Goal: Task Accomplishment & Management: Use online tool/utility

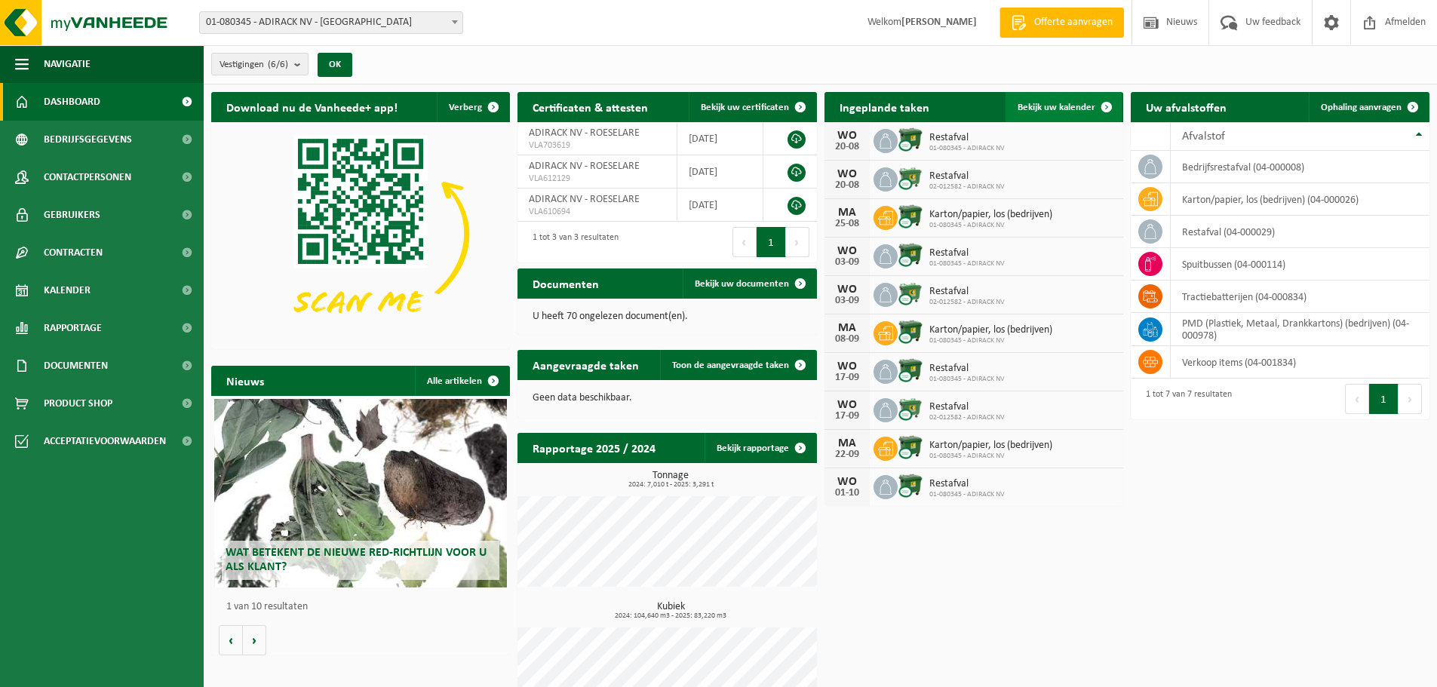
click at [1064, 103] on span "Bekijk uw kalender" at bounding box center [1057, 108] width 78 height 10
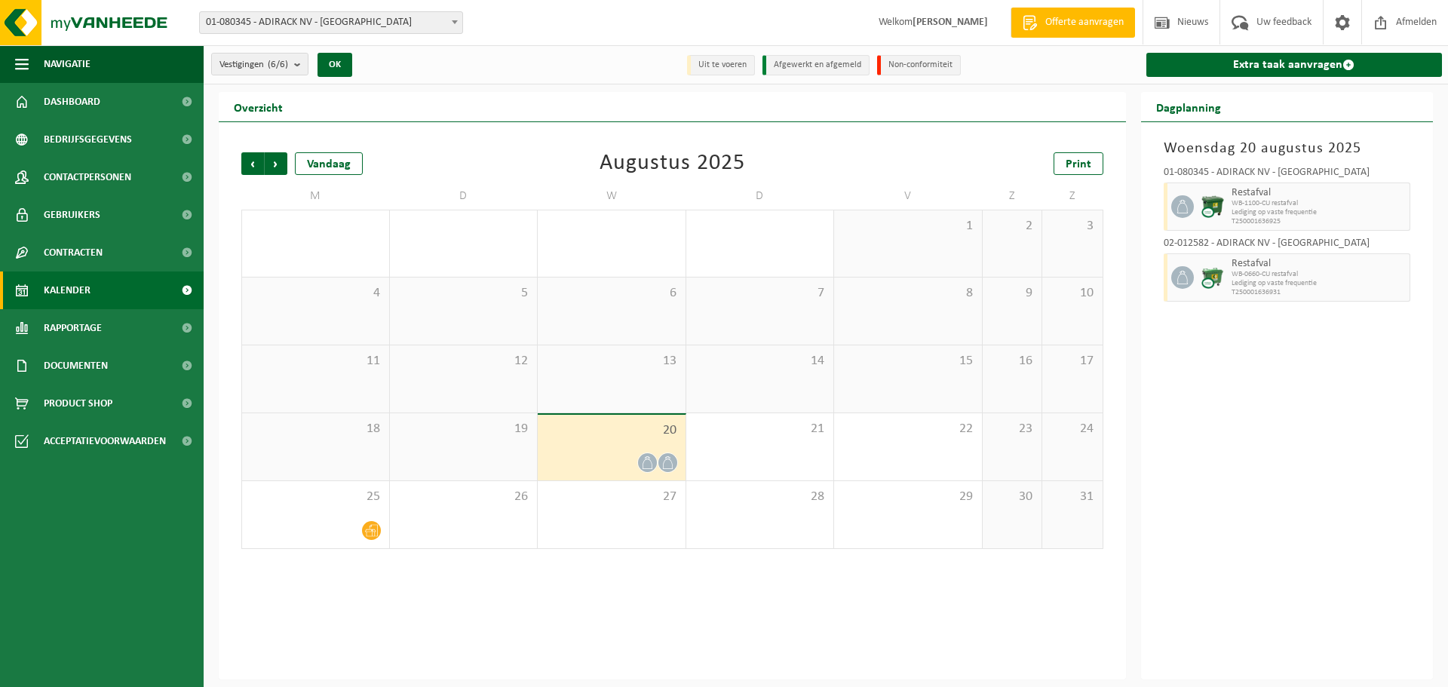
click at [594, 456] on div at bounding box center [611, 463] width 133 height 20
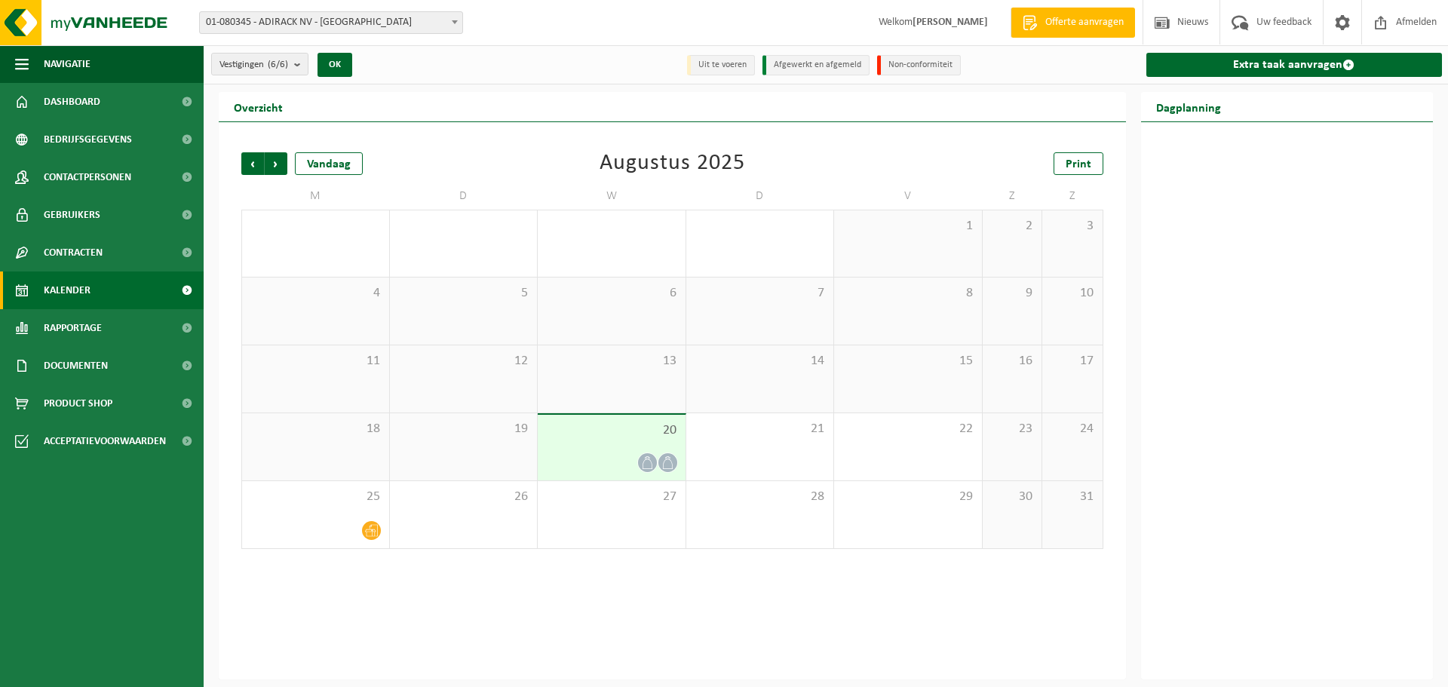
click at [589, 448] on div "20" at bounding box center [612, 448] width 148 height 66
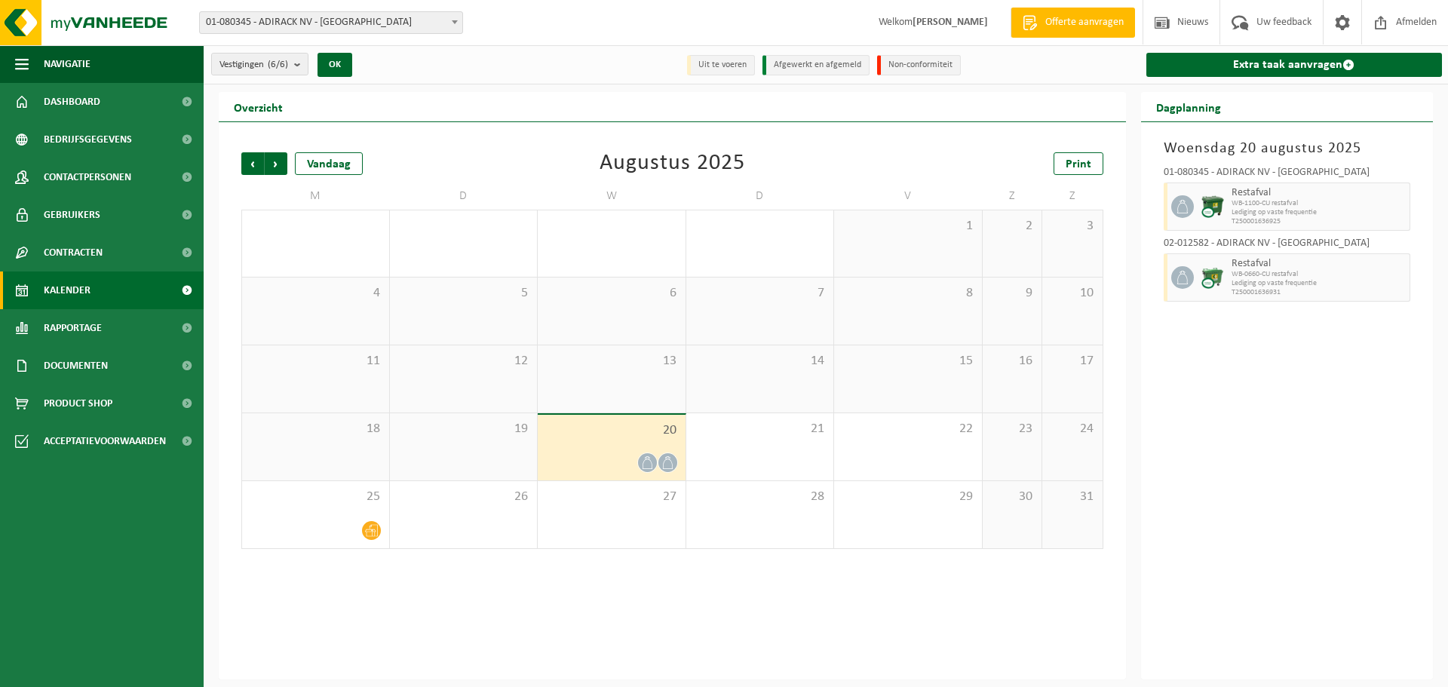
click at [1287, 215] on span "Lediging op vaste frequentie" at bounding box center [1319, 212] width 175 height 9
click at [1336, 355] on div "Woensdag 20 augustus 2025 01-080345 - ADIRACK NV - ROESELARE Restafval WB-1100-…" at bounding box center [1287, 400] width 293 height 557
click at [898, 462] on div "22" at bounding box center [908, 446] width 148 height 67
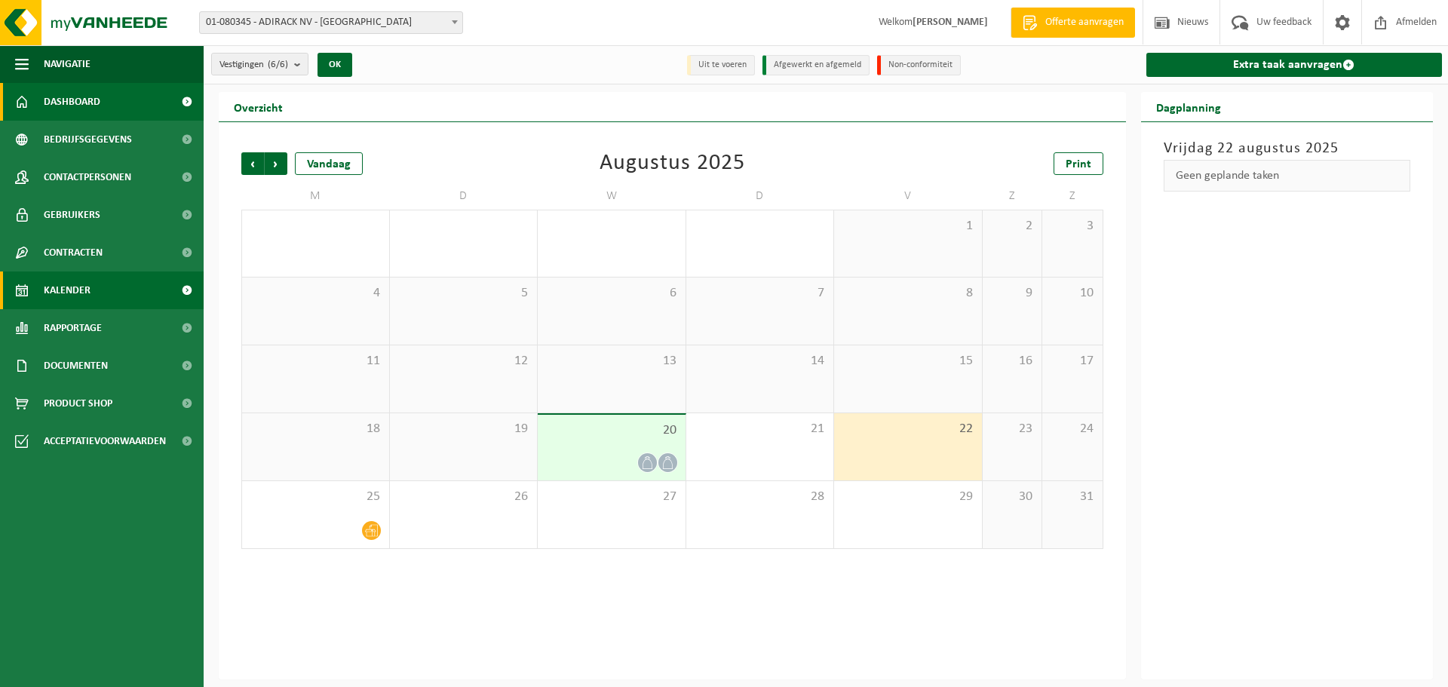
click at [81, 106] on span "Dashboard" at bounding box center [72, 102] width 57 height 38
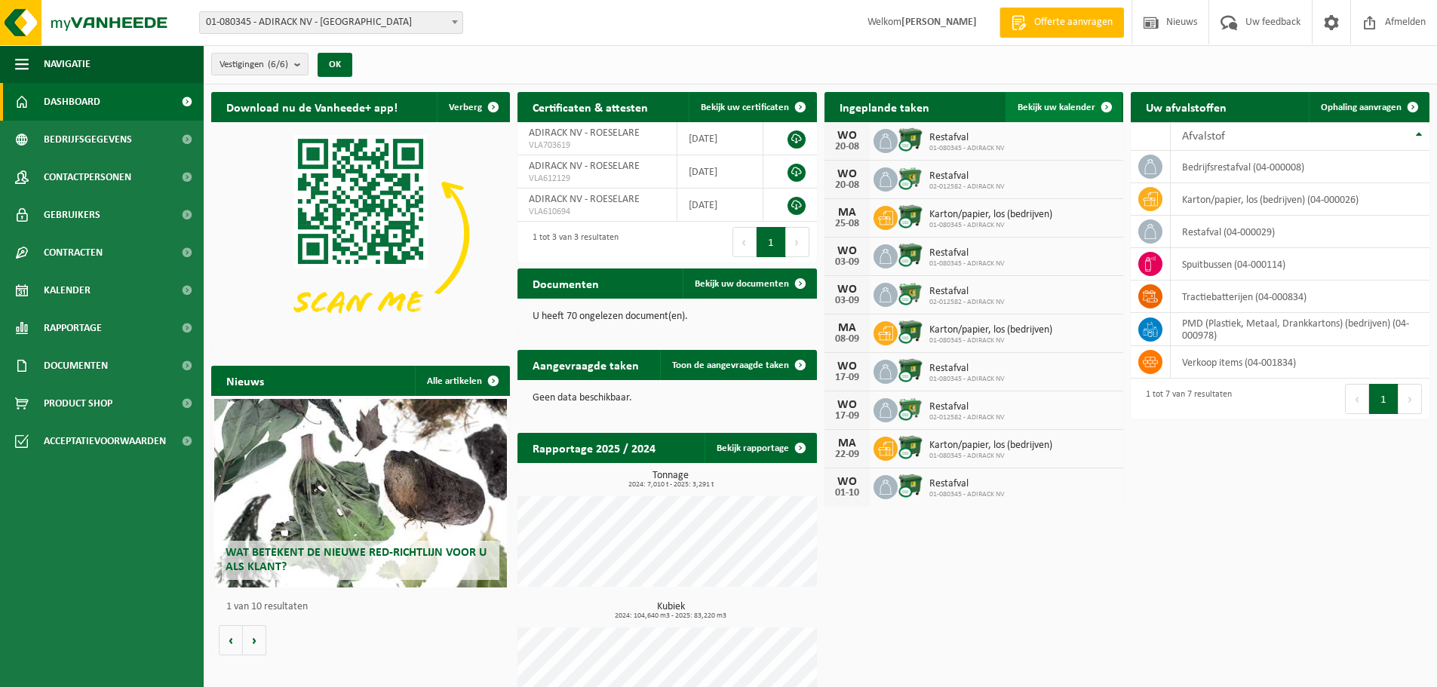
click at [1063, 110] on span "Bekijk uw kalender" at bounding box center [1057, 108] width 78 height 10
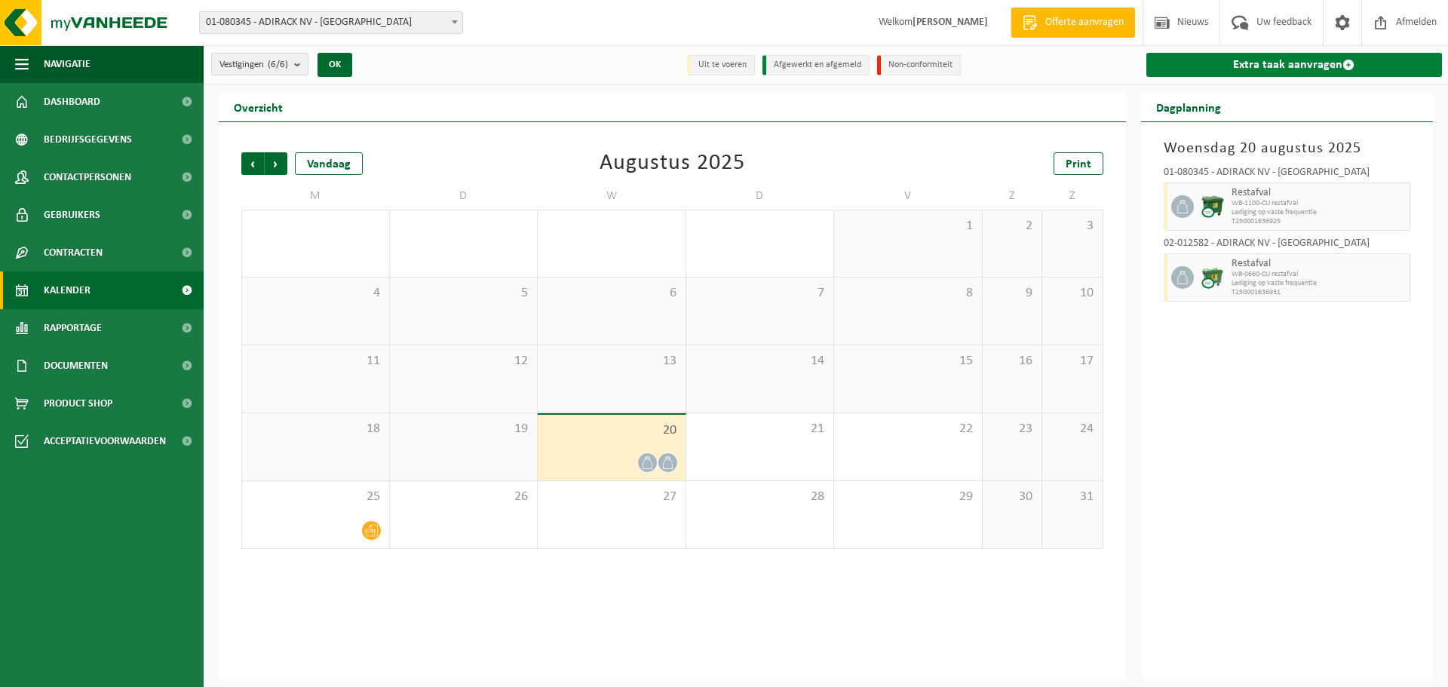
click at [1323, 66] on link "Extra taak aanvragen" at bounding box center [1295, 65] width 296 height 24
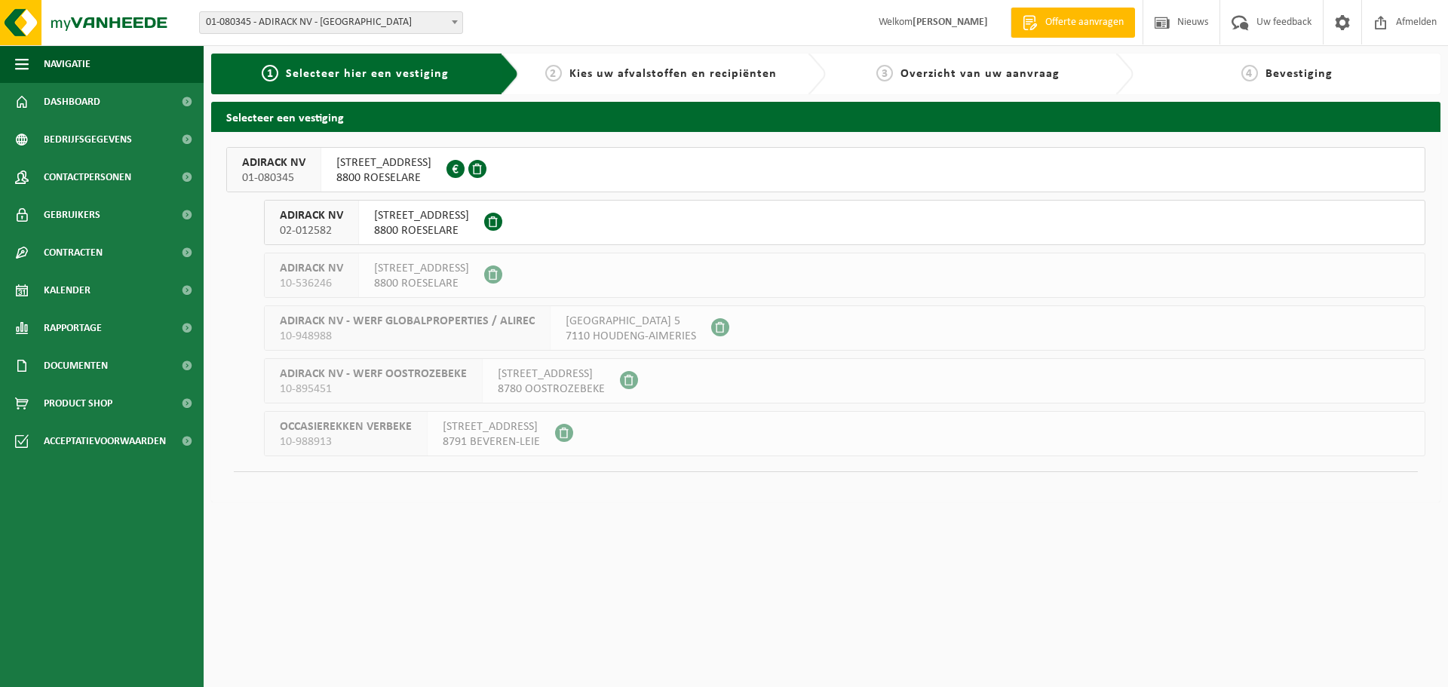
click at [428, 226] on span "8800 ROESELARE" at bounding box center [421, 230] width 95 height 15
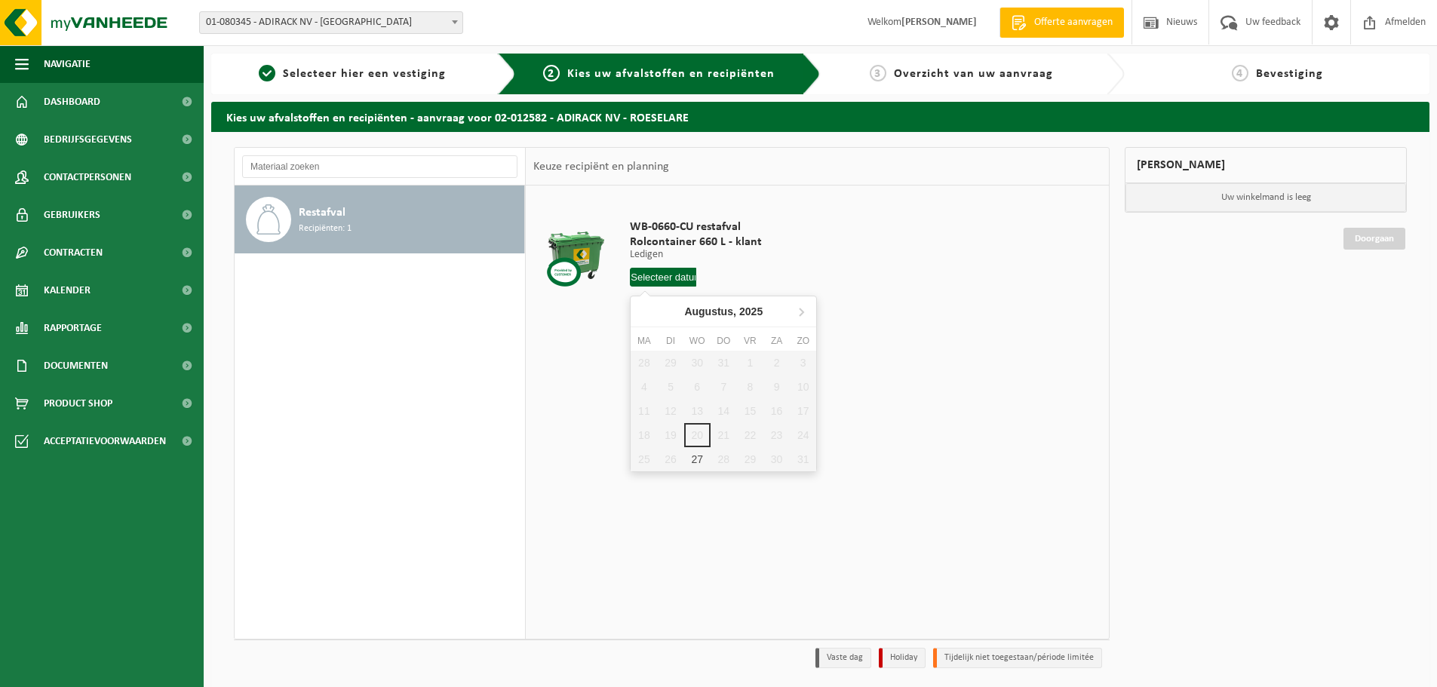
click at [669, 280] on input "text" at bounding box center [663, 277] width 66 height 19
click at [992, 519] on div "WB-0660-CU restafval Rolcontainer 660 L - klant Ledigen Ledigen Ledigen 1 Aanta…" at bounding box center [817, 412] width 583 height 453
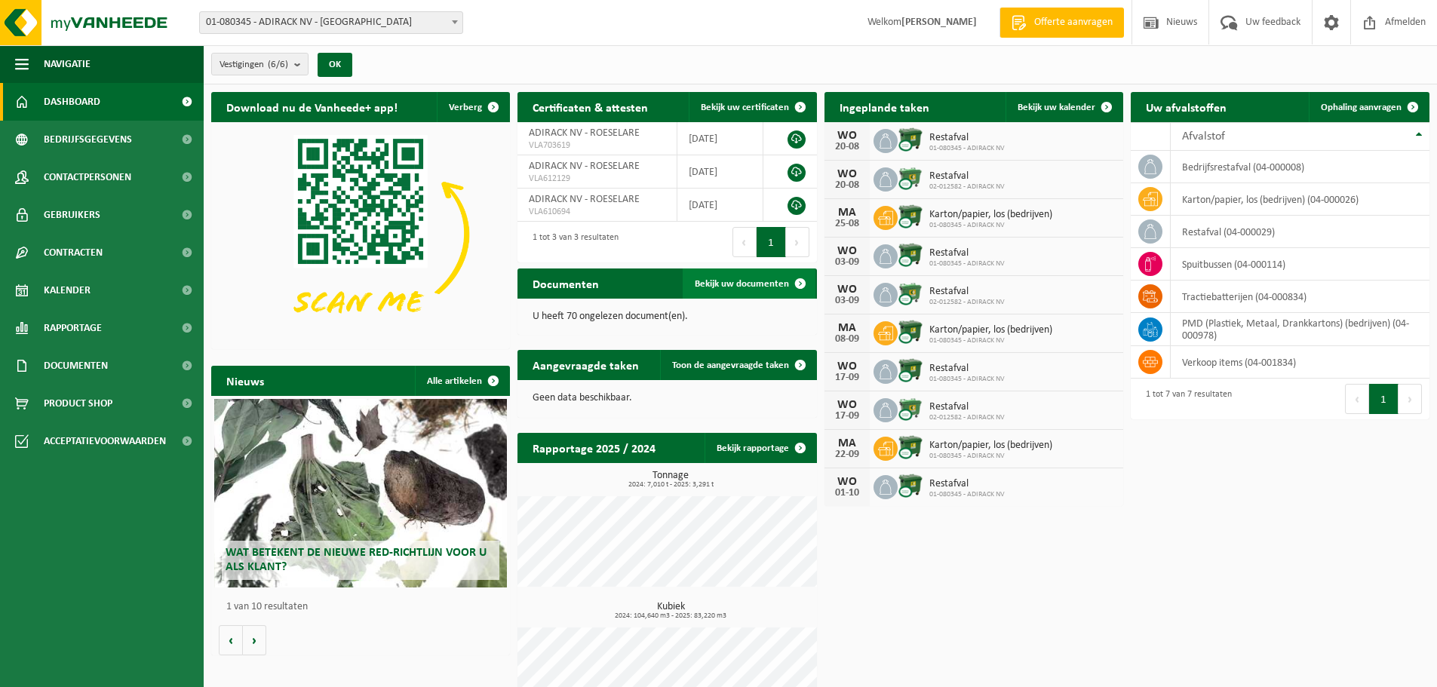
click at [741, 284] on span "Bekijk uw documenten" at bounding box center [742, 284] width 94 height 10
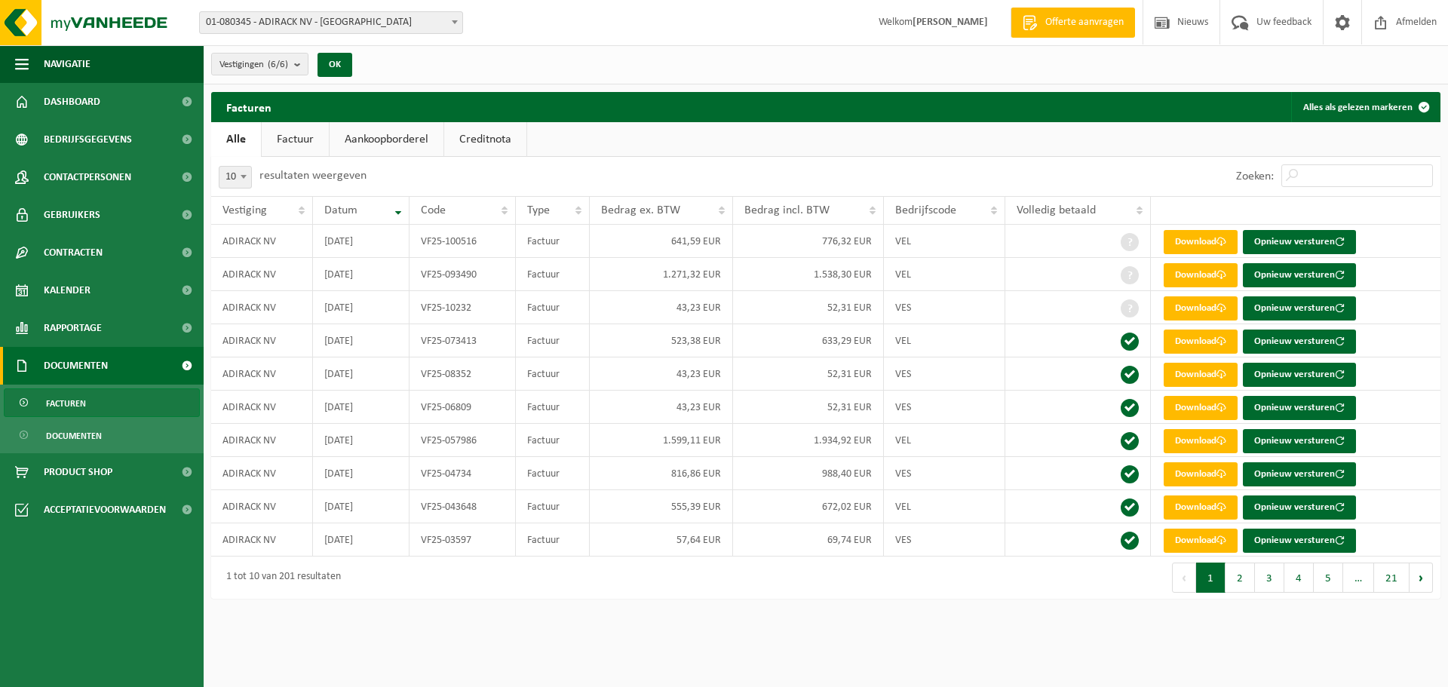
click at [299, 135] on link "Factuur" at bounding box center [295, 139] width 67 height 35
click at [409, 135] on link "Aankoopborderel" at bounding box center [388, 139] width 114 height 35
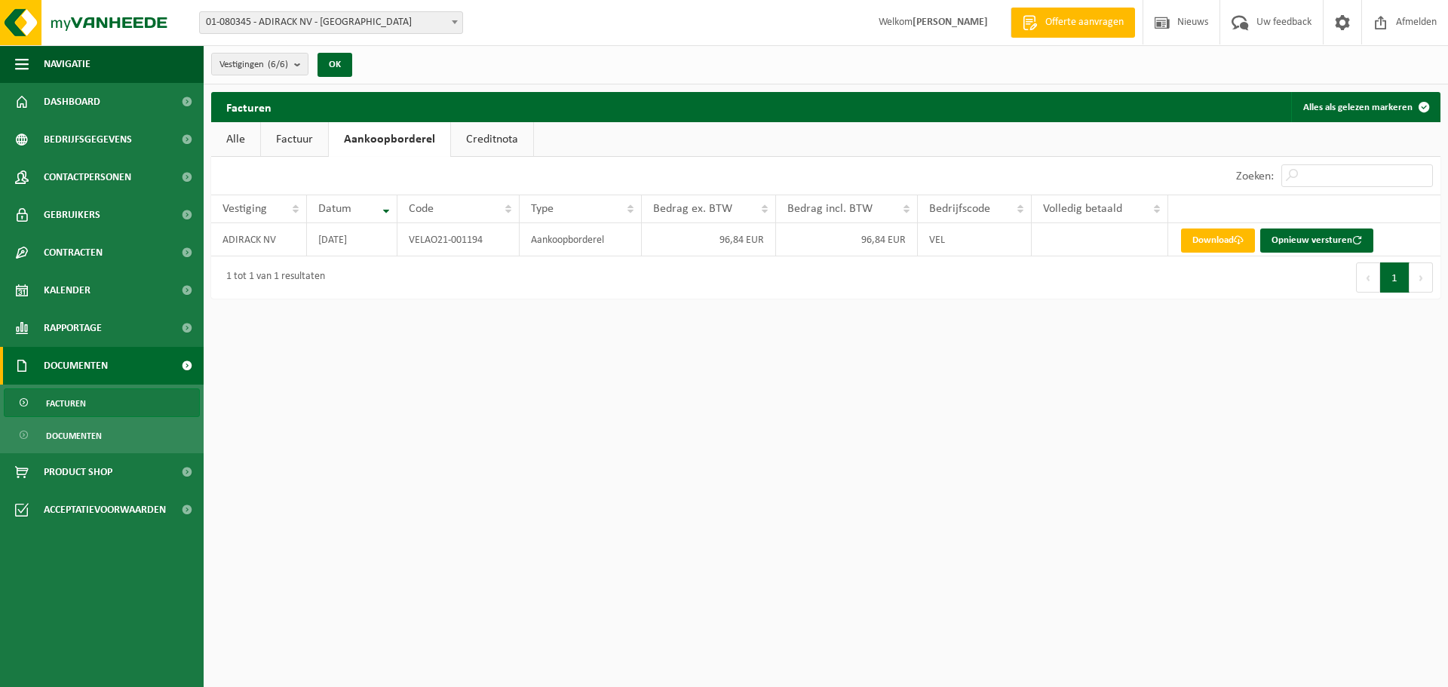
click at [511, 141] on link "Creditnota" at bounding box center [492, 139] width 82 height 35
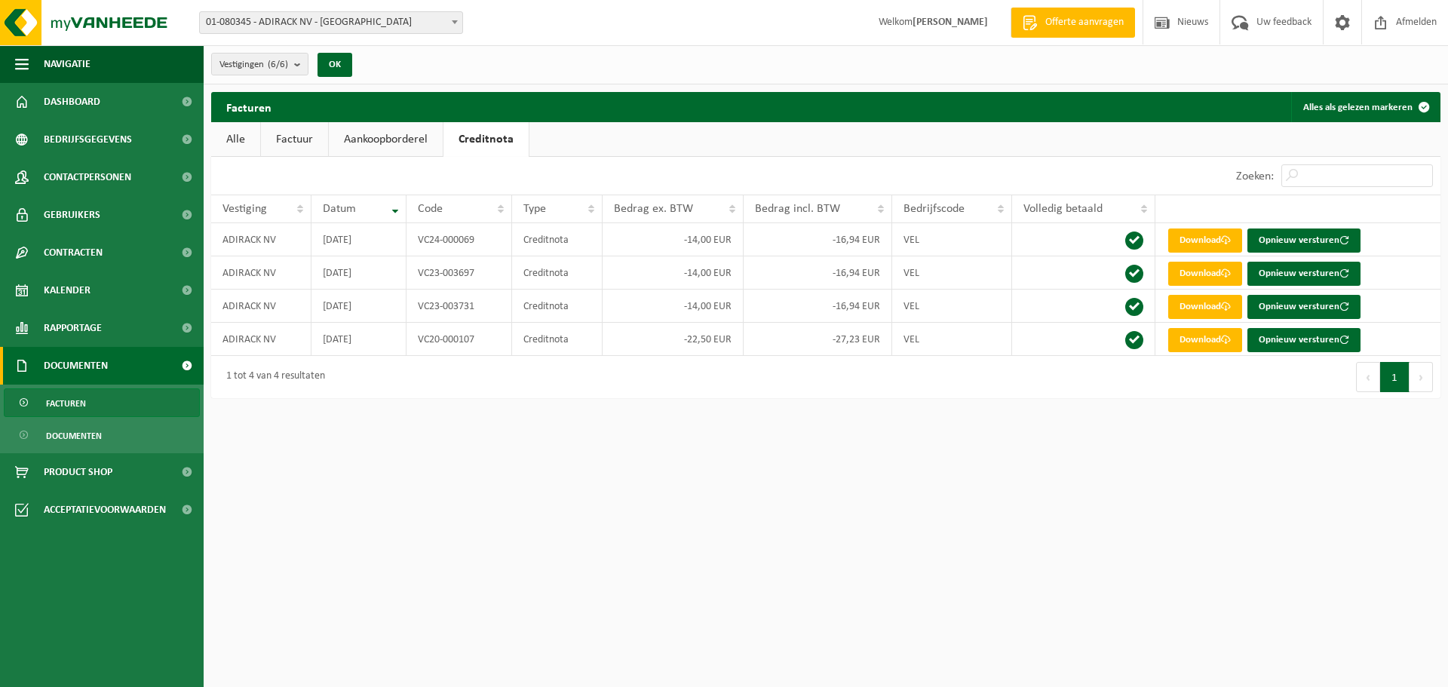
click at [232, 133] on link "Alle" at bounding box center [235, 139] width 49 height 35
